Goal: Task Accomplishment & Management: Manage account settings

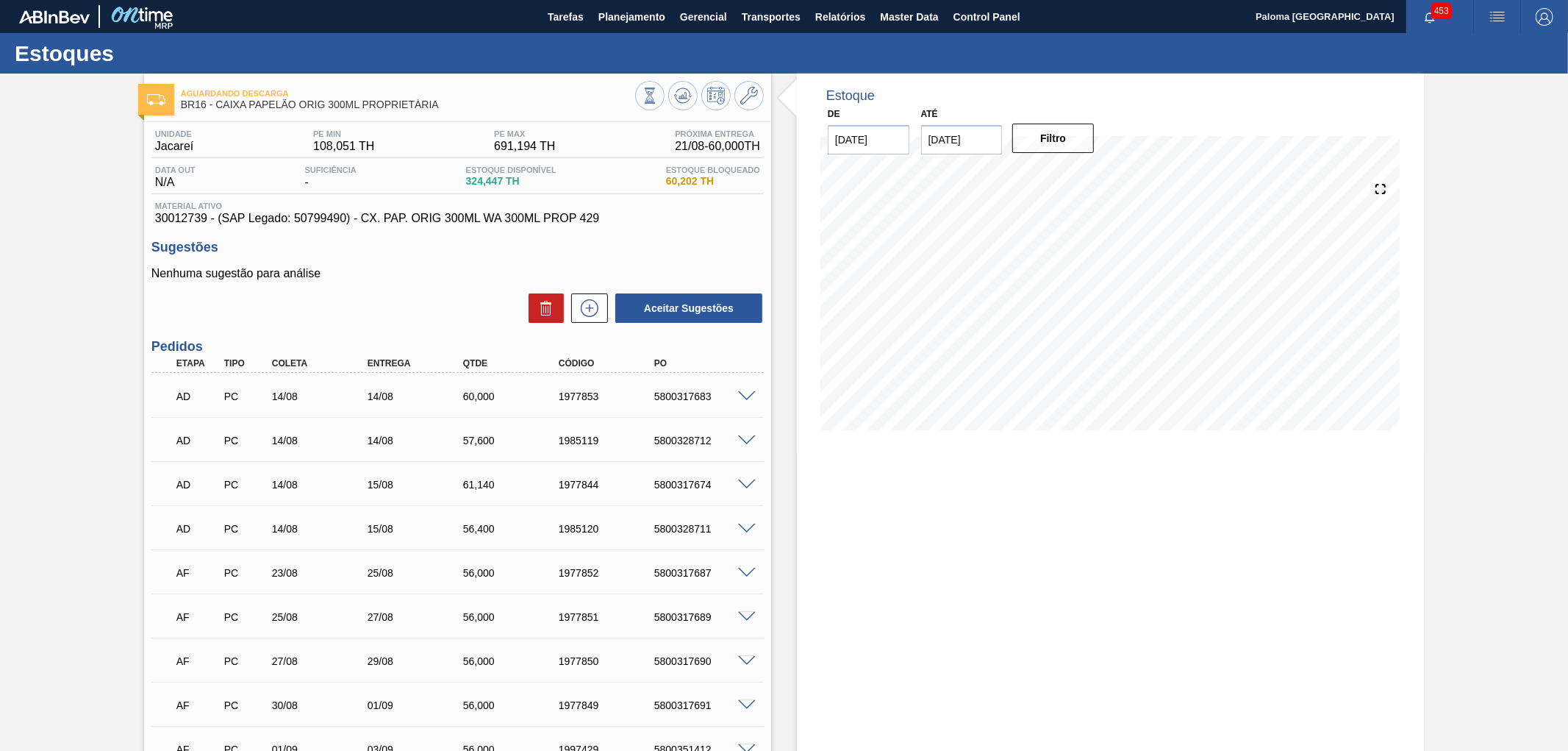
drag, startPoint x: 991, startPoint y: 140, endPoint x: 1007, endPoint y: 140, distance: 16.0
click at [991, 140] on input "[DATE]" at bounding box center [962, 140] width 82 height 30
click at [1081, 177] on button "Next Month" at bounding box center [1086, 175] width 10 height 10
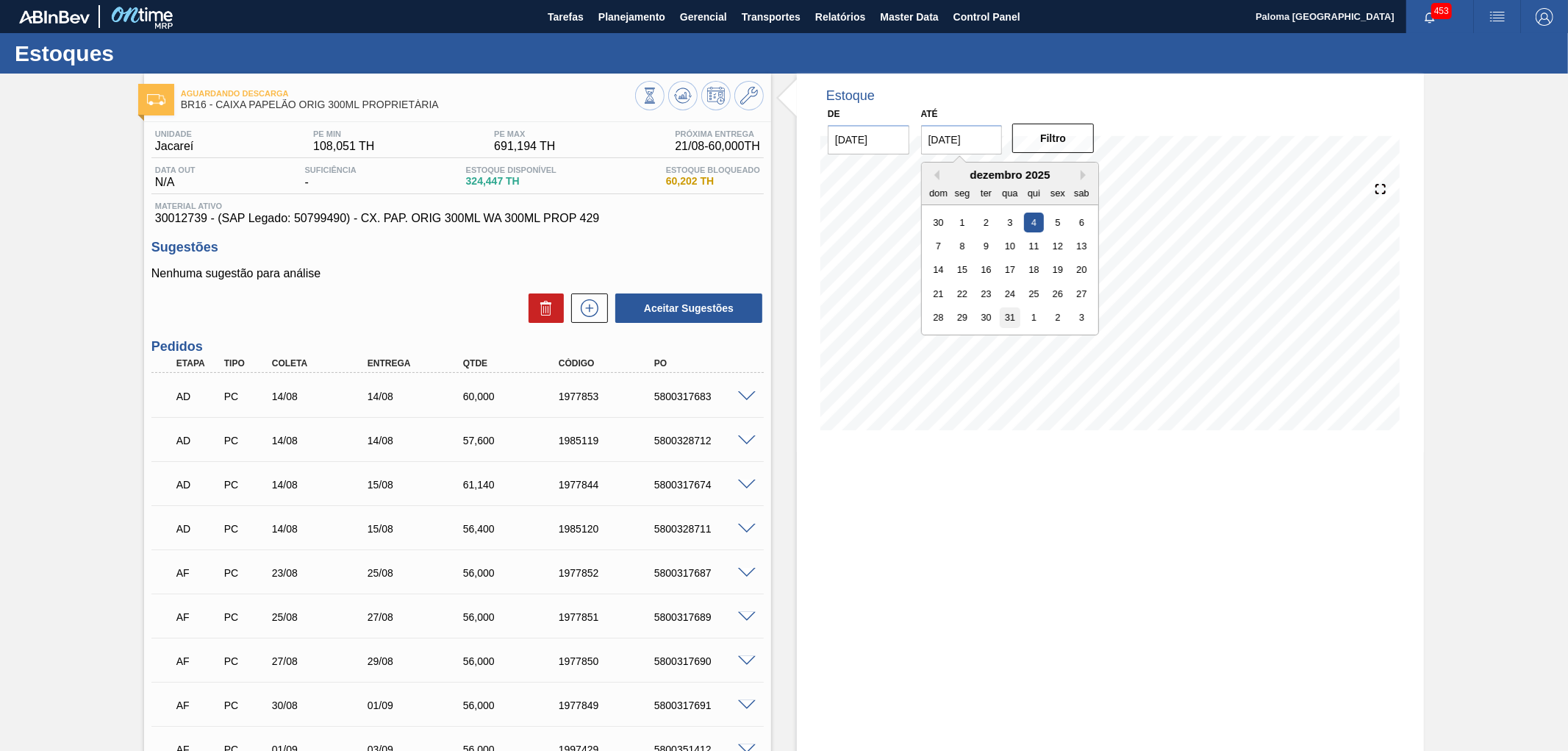
click at [1006, 316] on div "31" at bounding box center [1009, 317] width 20 height 20
type input "[DATE]"
click at [1050, 145] on button "Filtro" at bounding box center [1053, 138] width 82 height 30
click at [682, 97] on icon at bounding box center [683, 96] width 1 height 4
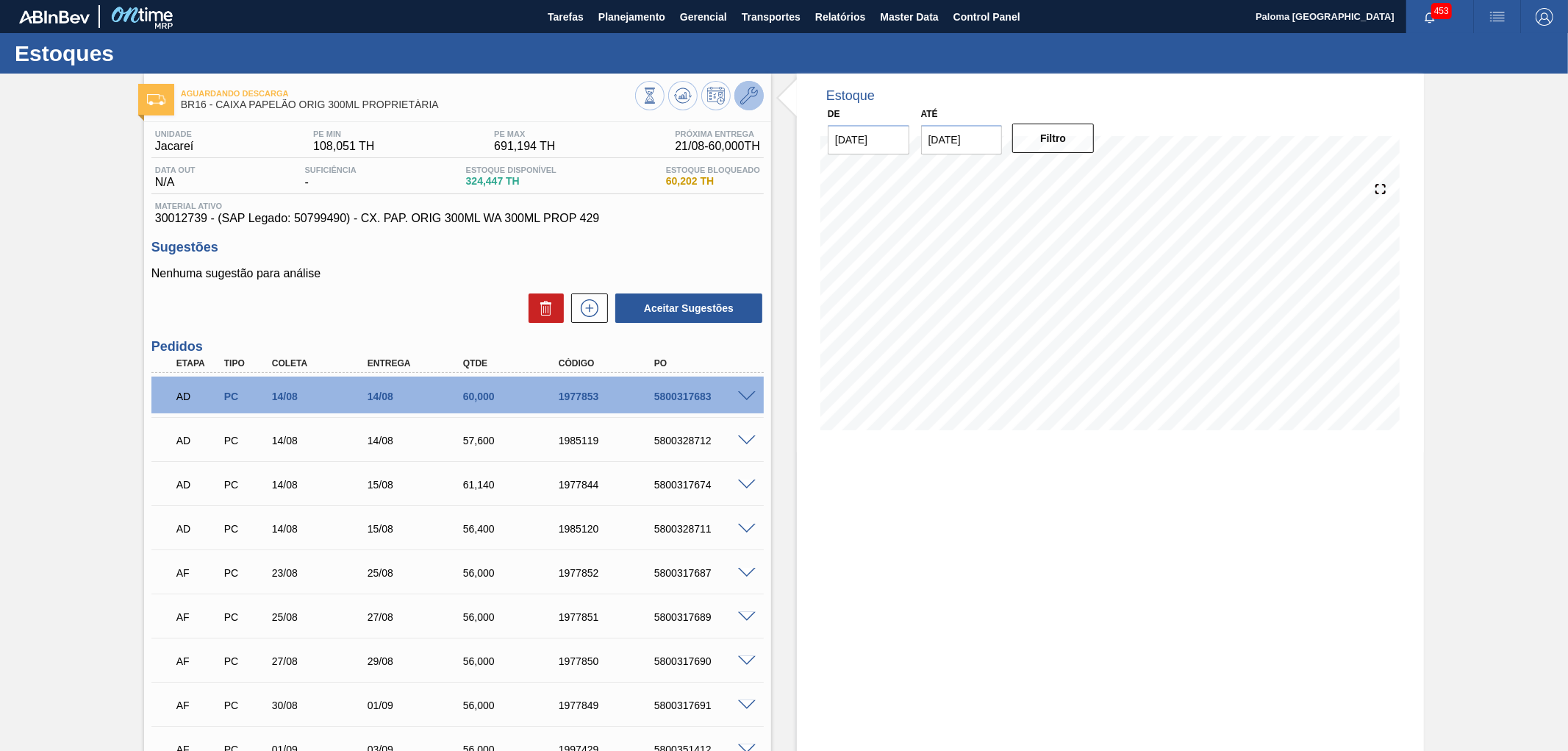
click at [738, 97] on button at bounding box center [749, 96] width 30 height 30
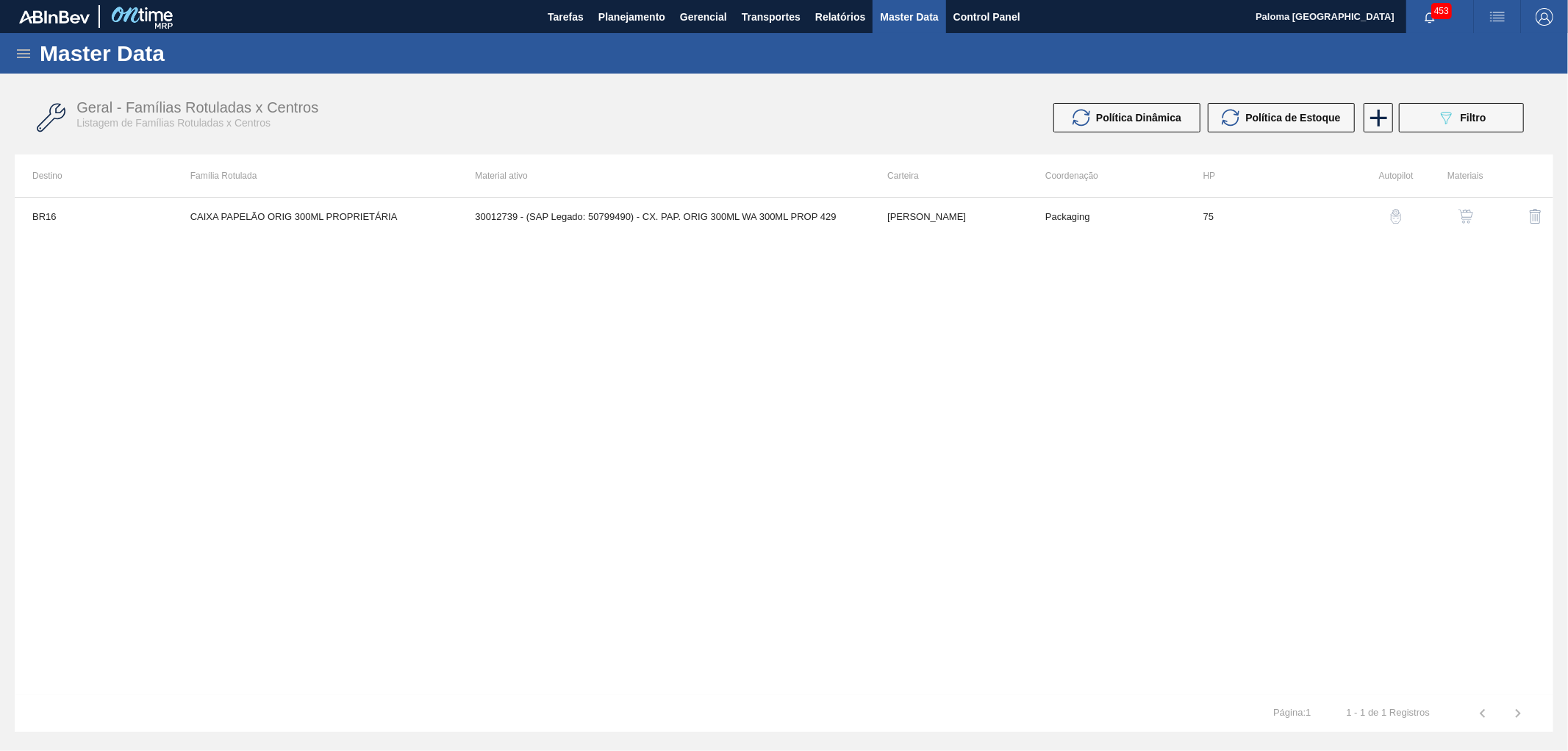
click at [1395, 215] on img "button" at bounding box center [1396, 216] width 15 height 15
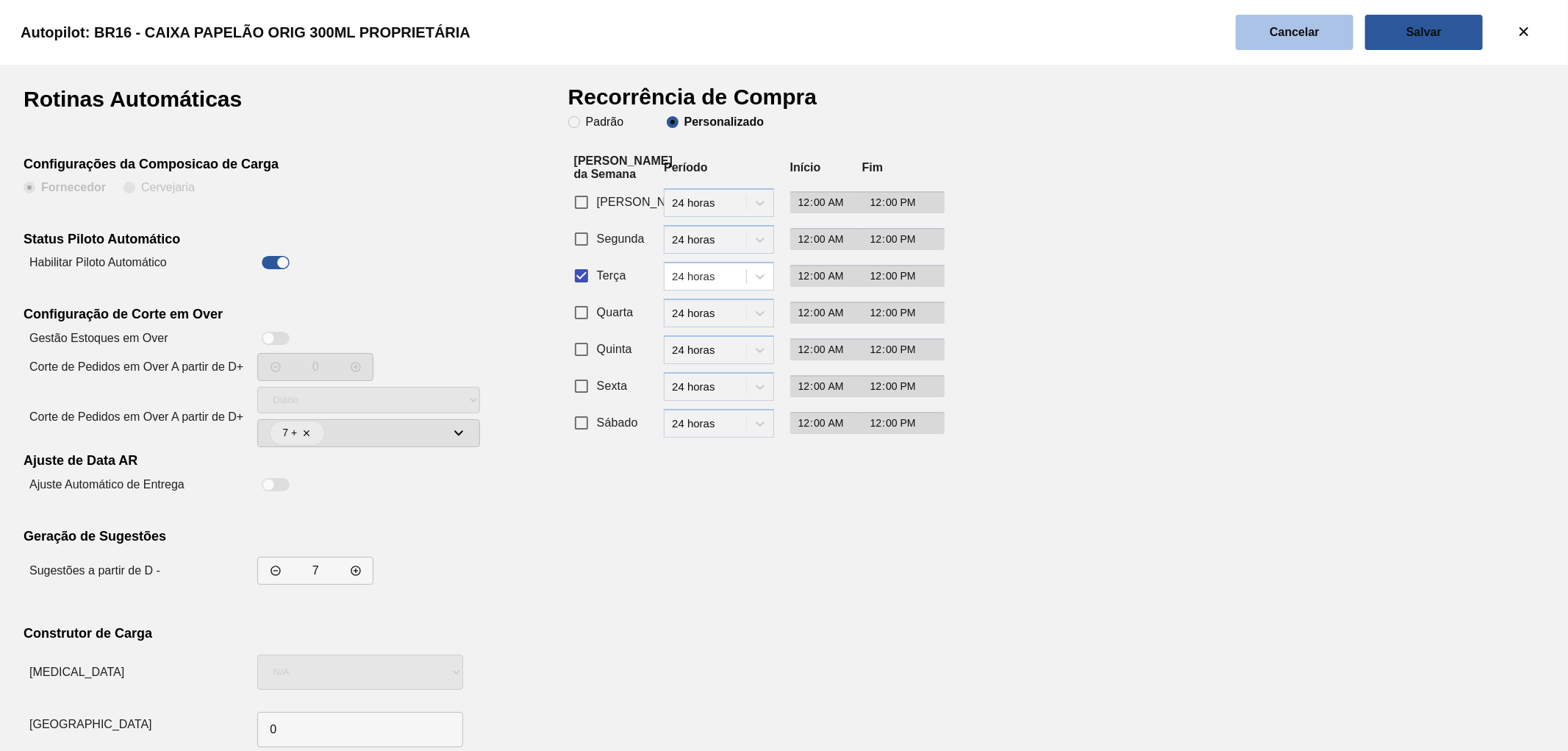
click at [1284, 41] on button "Cancelar" at bounding box center [1294, 33] width 118 height 36
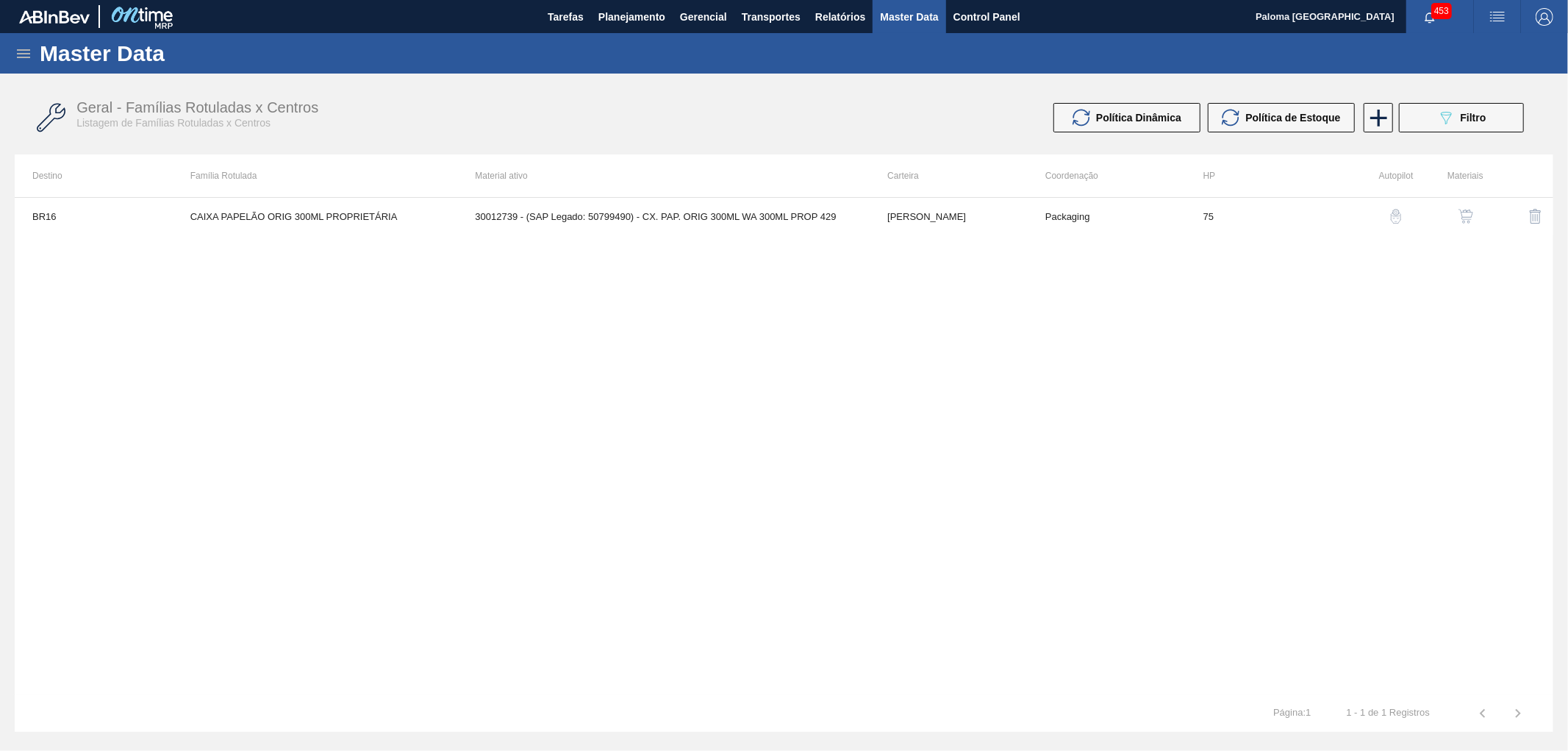
click at [1464, 213] on img "button" at bounding box center [1466, 216] width 15 height 15
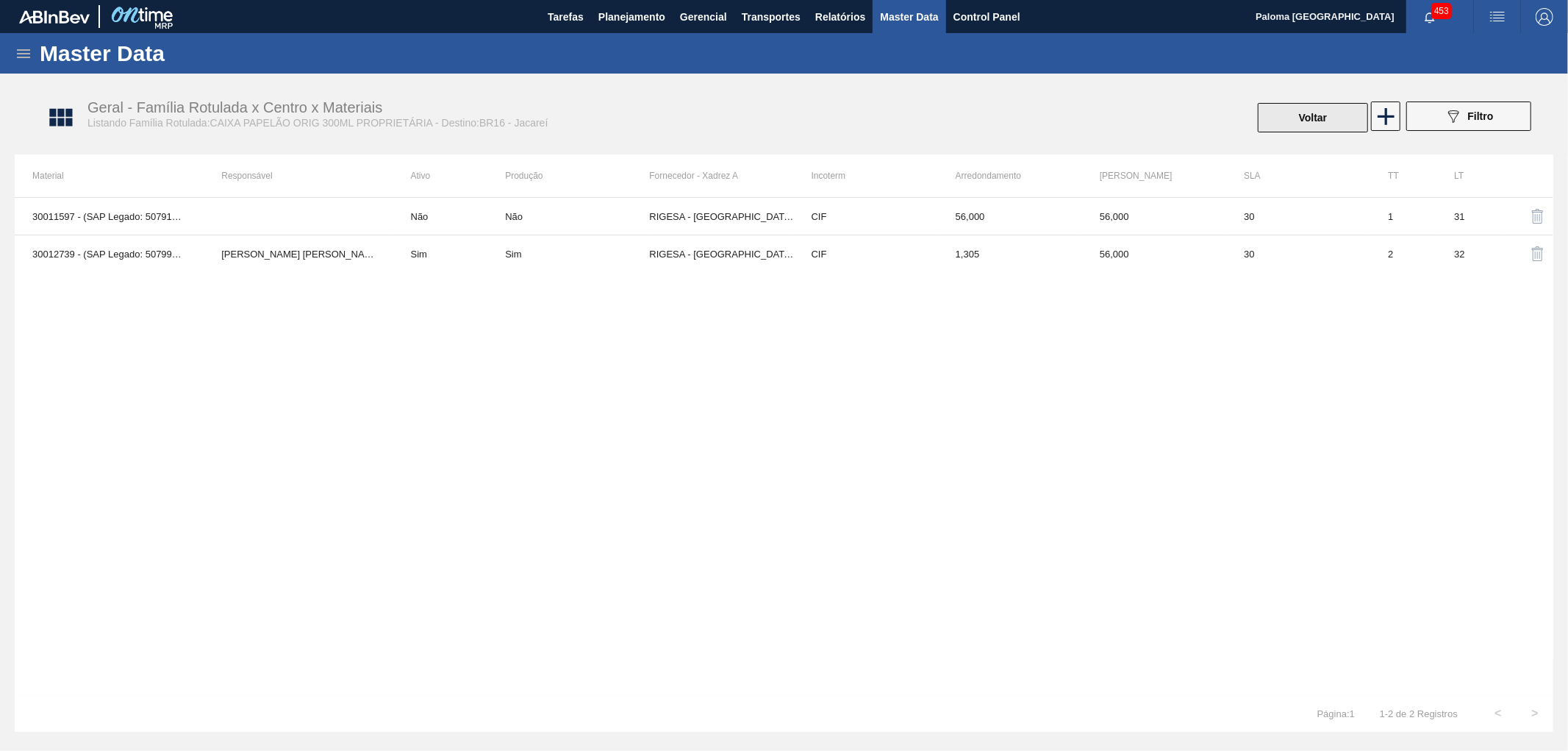
click at [1306, 129] on button "Voltar" at bounding box center [1313, 118] width 111 height 30
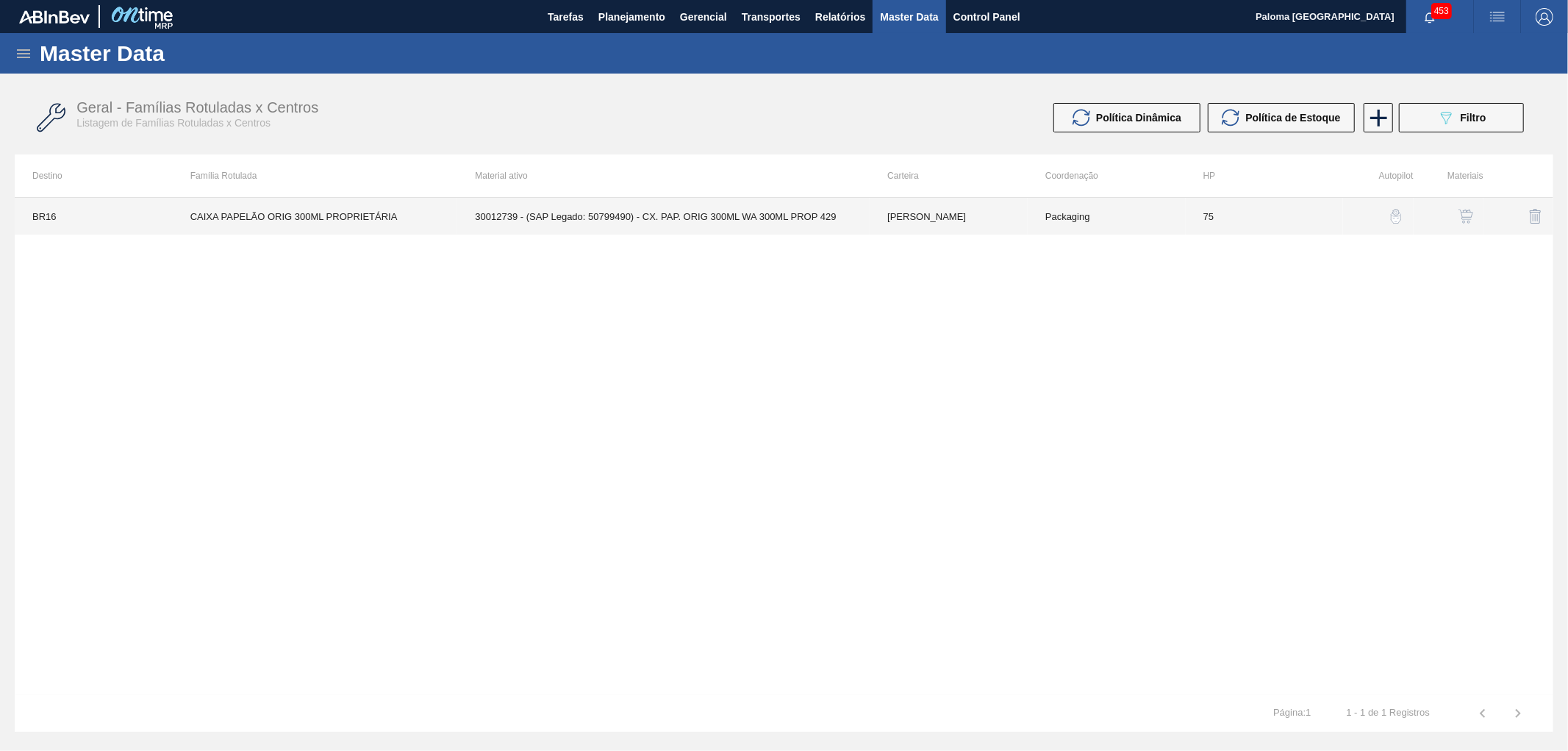
click at [843, 221] on td "30012739 - (SAP Legado: 50799490) - CX. PAP. ORIG 300ML WA 300ML PROP 429" at bounding box center [663, 217] width 412 height 37
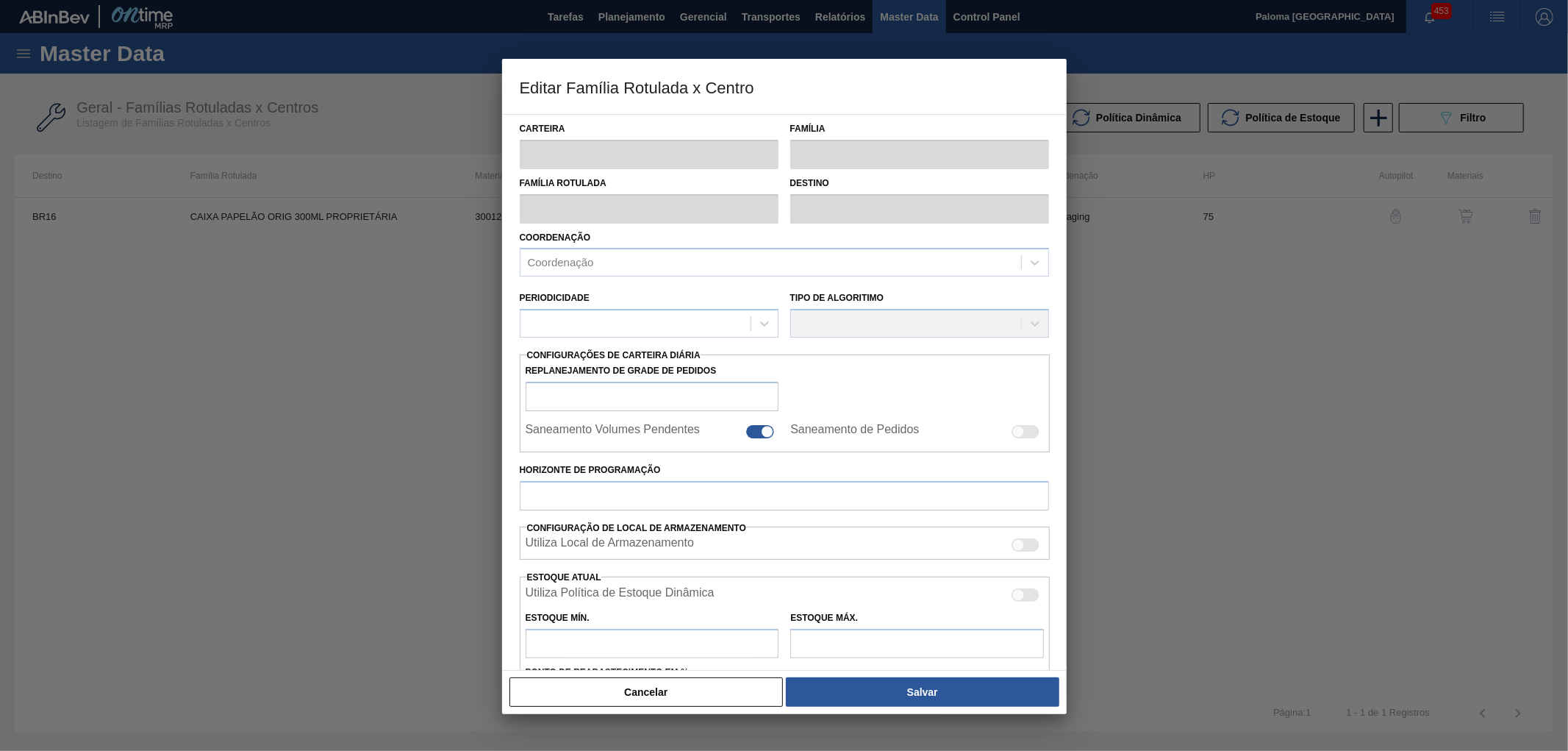
type input "[PERSON_NAME]"
type input "CAIXA PAPELÃO ORIG 300ML PROPRIETÁRIA"
type input "BR16 - Jacareí"
type input "75"
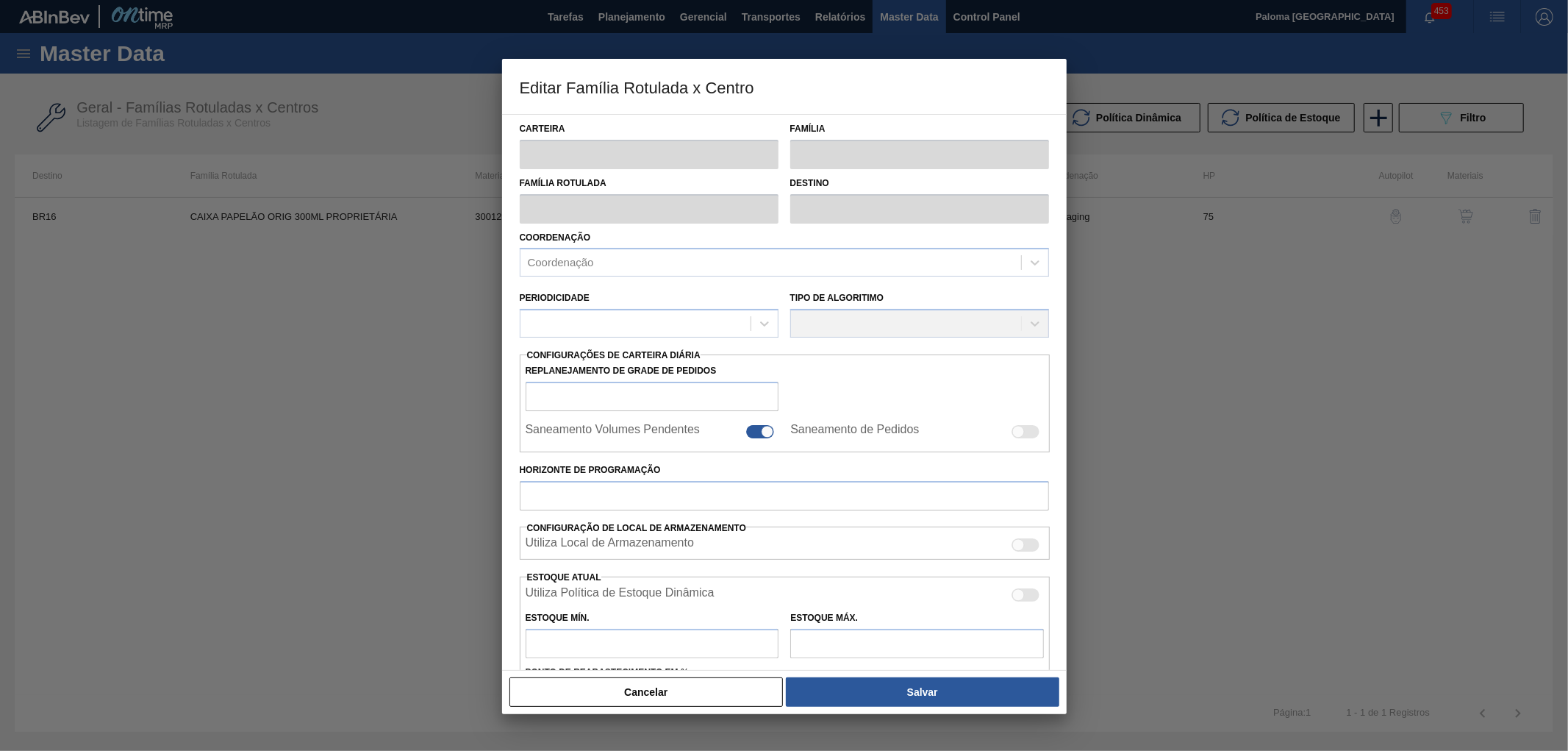
type input "108,051"
type input "691,194"
type input "40"
type input "341,308"
checkbox input "true"
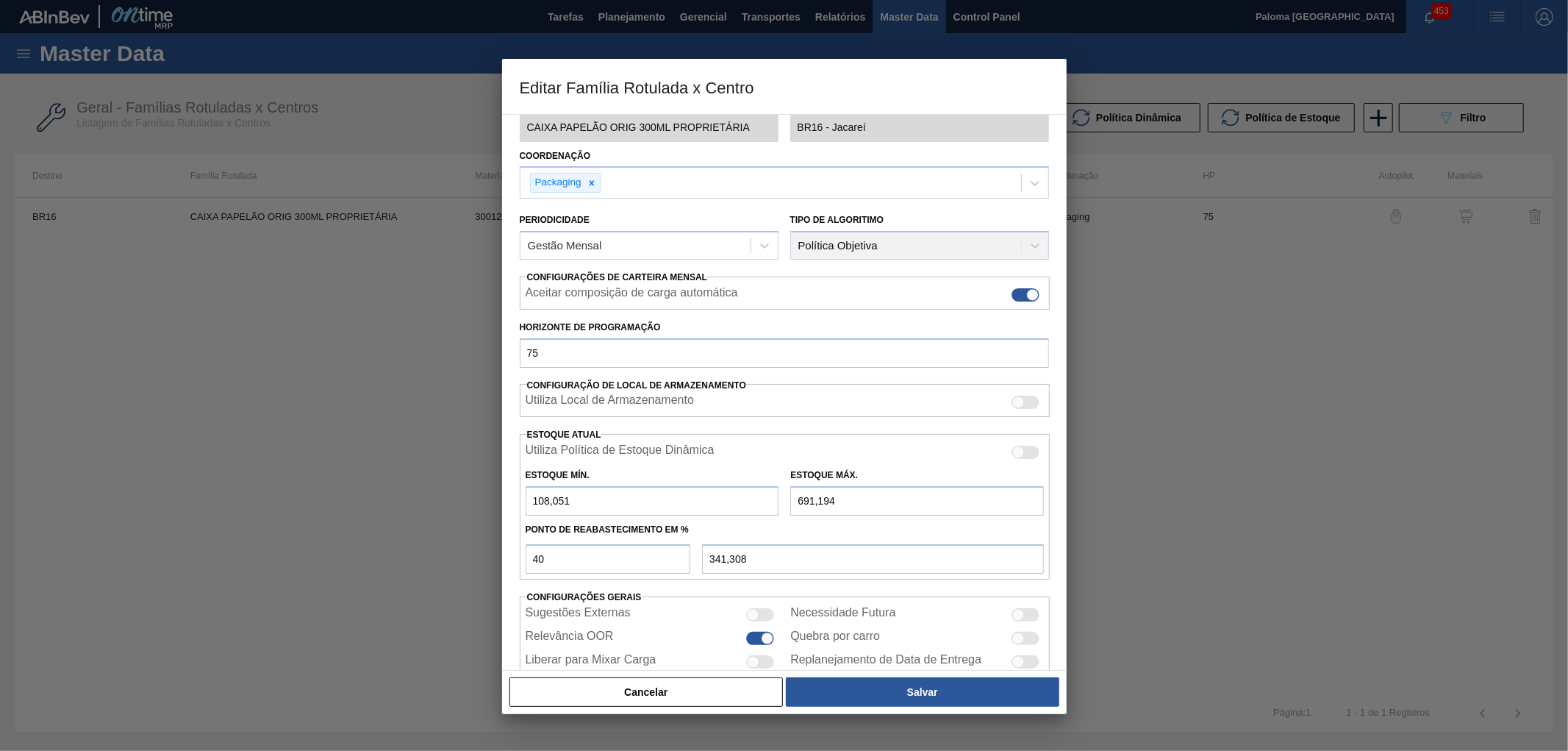
scroll to position [119, 0]
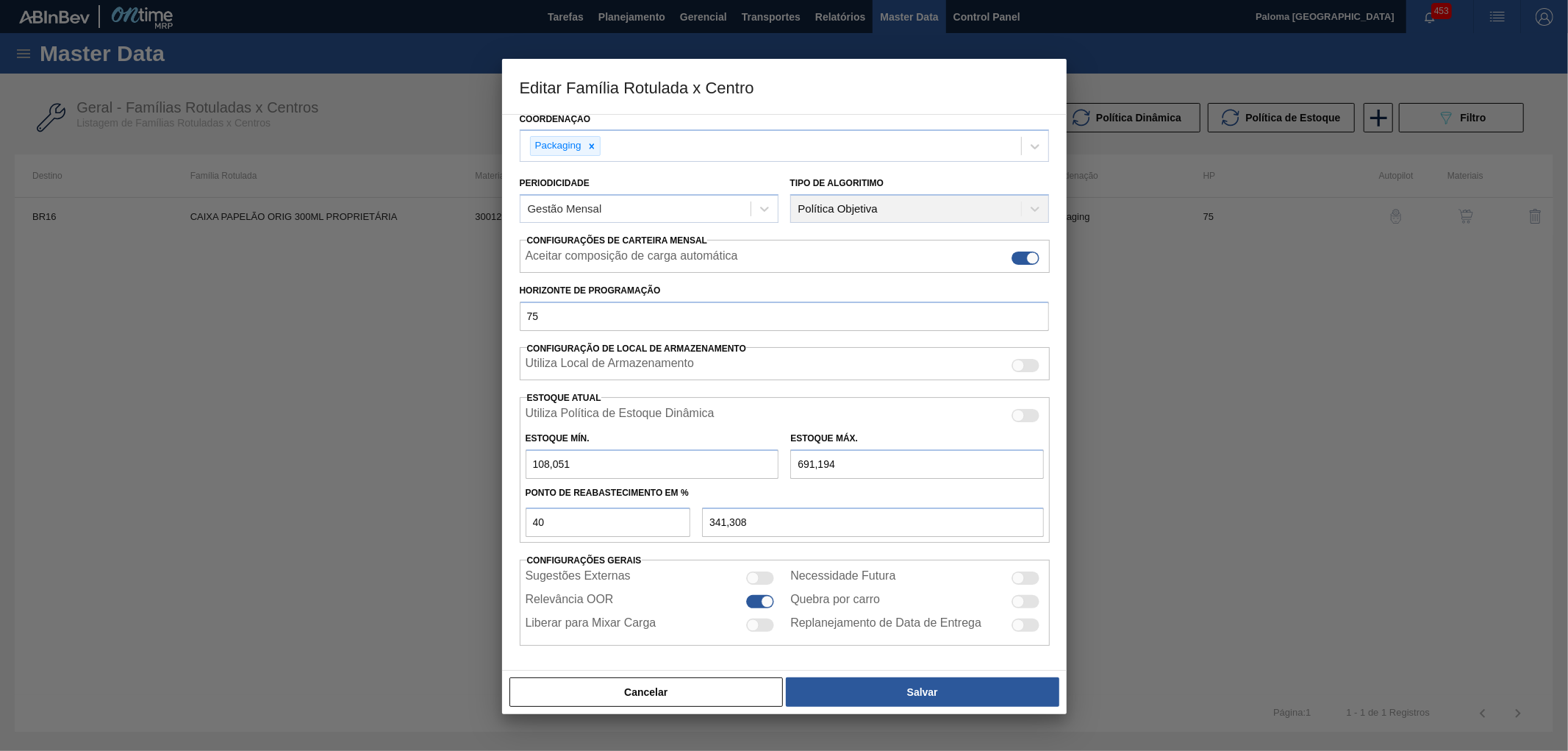
click at [648, 688] on button "Cancelar" at bounding box center [647, 692] width 274 height 30
